Goal: Check status: Check status

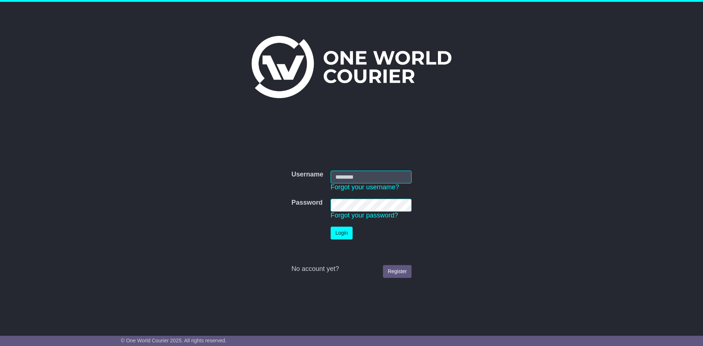
type input "**********"
click at [344, 233] on button "Login" at bounding box center [342, 233] width 22 height 13
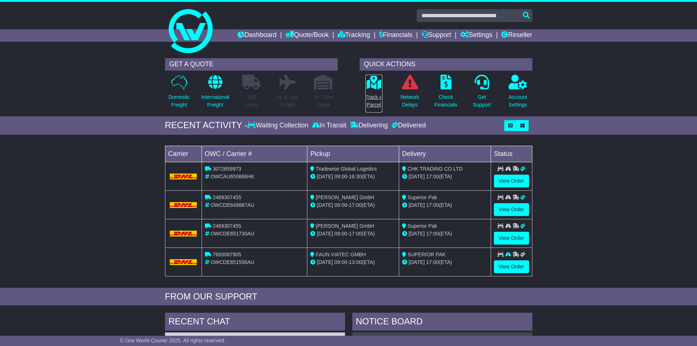
click at [371, 85] on icon at bounding box center [374, 82] width 16 height 15
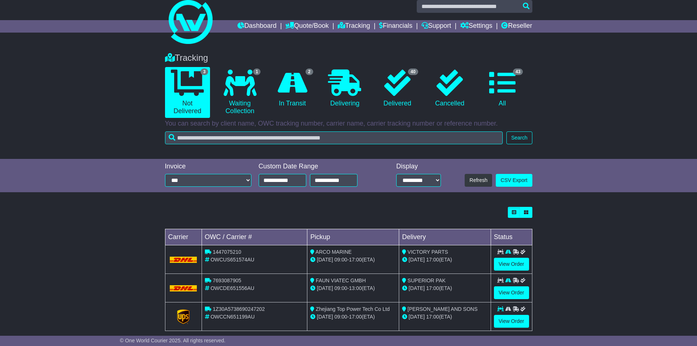
scroll to position [20, 0]
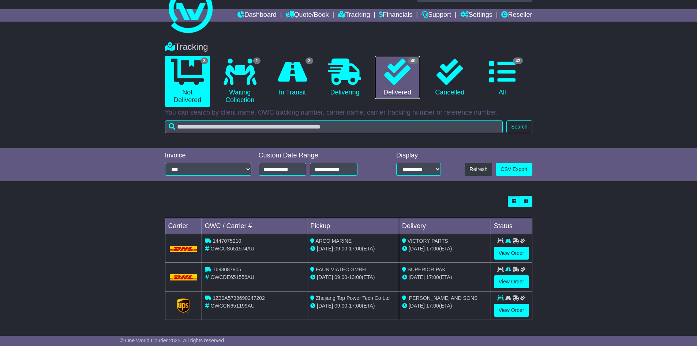
click at [394, 74] on icon at bounding box center [397, 72] width 26 height 26
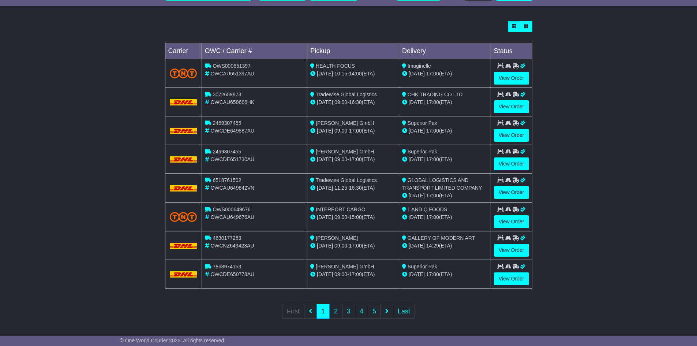
scroll to position [196, 0]
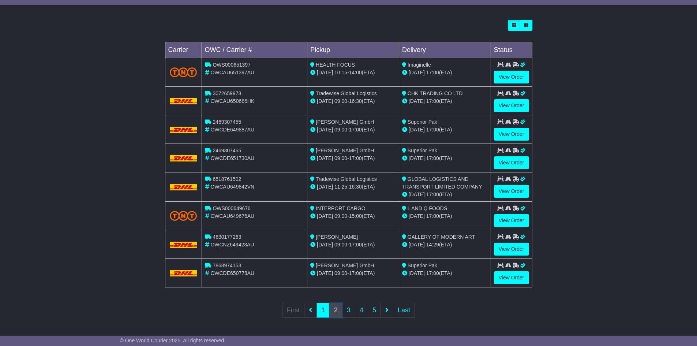
click at [334, 309] on link "2" at bounding box center [335, 310] width 13 height 15
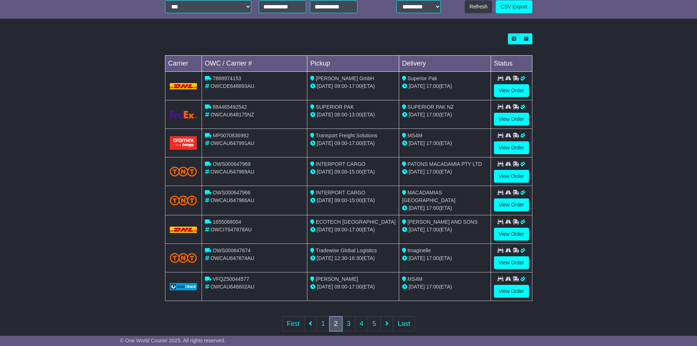
scroll to position [183, 0]
click at [507, 290] on link "View Order" at bounding box center [511, 290] width 35 height 13
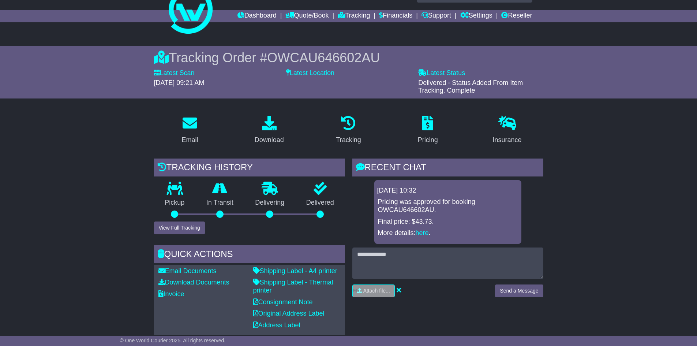
scroll to position [27, 0]
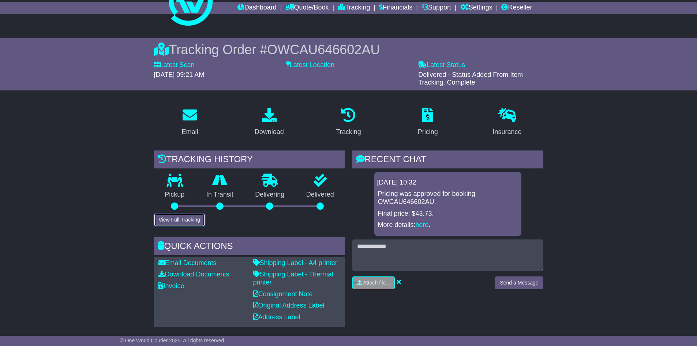
click at [187, 220] on button "View Full Tracking" at bounding box center [179, 219] width 51 height 13
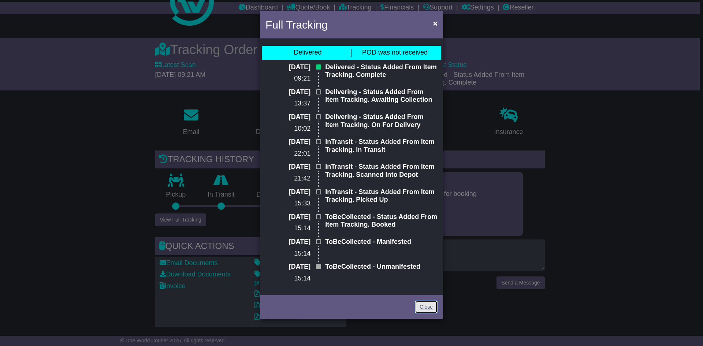
click at [429, 308] on link "Close" at bounding box center [426, 307] width 23 height 13
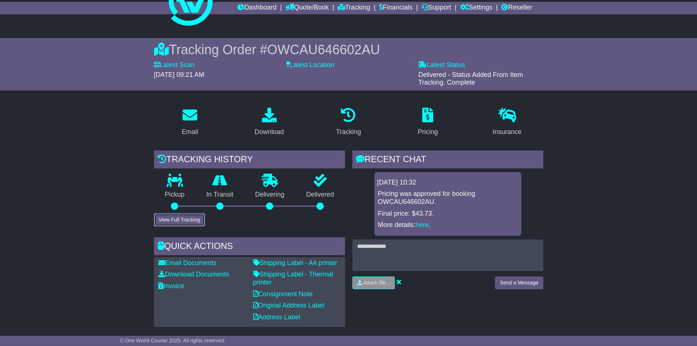
click at [172, 218] on button "View Full Tracking" at bounding box center [179, 219] width 51 height 13
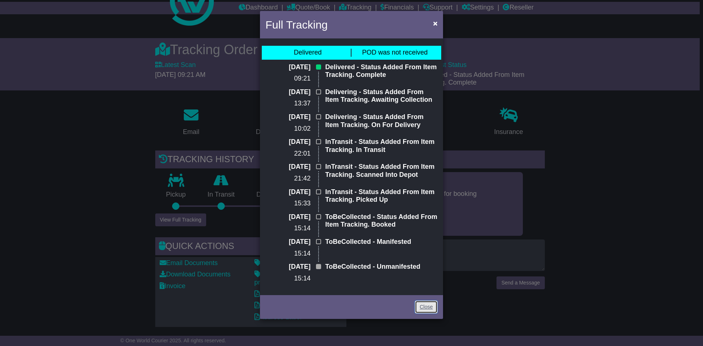
click at [429, 309] on link "Close" at bounding box center [426, 307] width 23 height 13
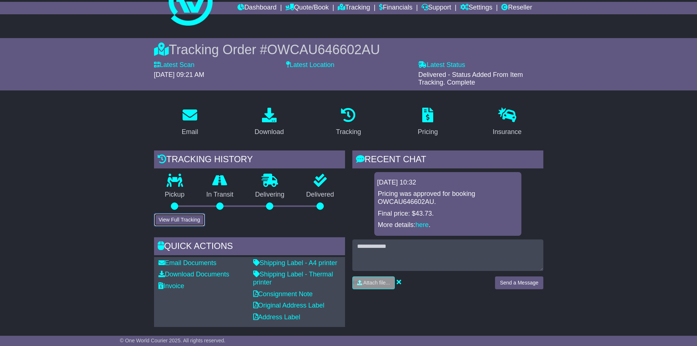
click at [194, 220] on button "View Full Tracking" at bounding box center [179, 219] width 51 height 13
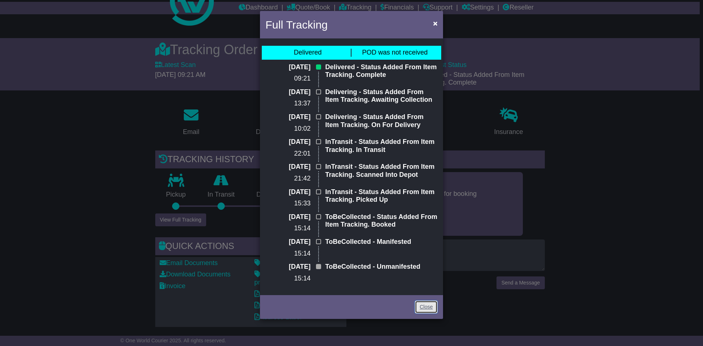
click at [426, 306] on link "Close" at bounding box center [426, 307] width 23 height 13
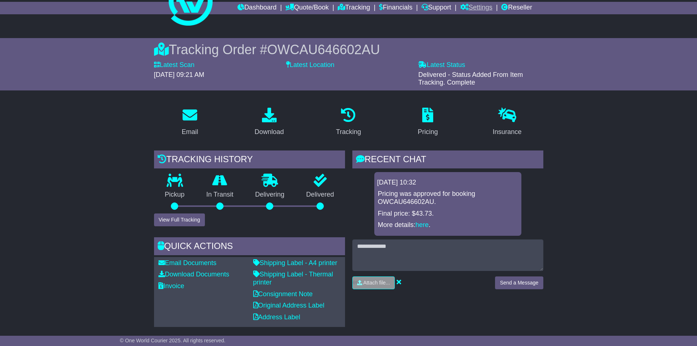
click at [478, 8] on link "Settings" at bounding box center [477, 8] width 32 height 12
click at [471, 21] on link "Settings" at bounding box center [490, 20] width 58 height 8
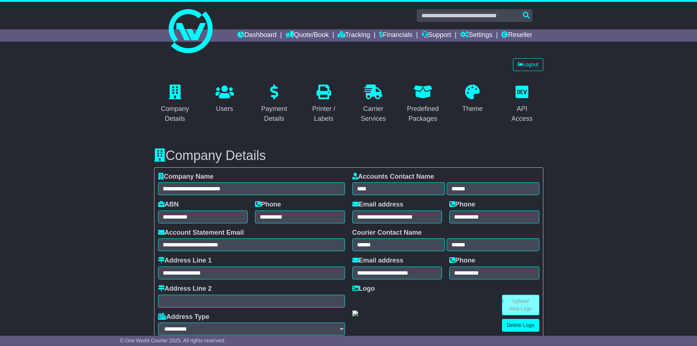
select select "**********"
select select "**"
click at [525, 64] on link "Logout" at bounding box center [528, 64] width 30 height 13
